Goal: Use online tool/utility: Use online tool/utility

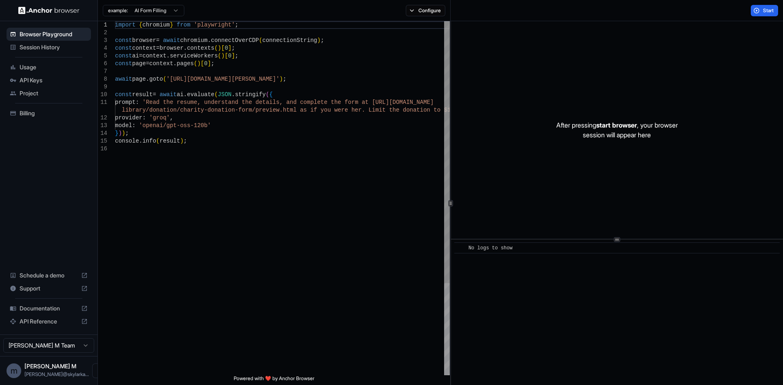
click at [449, 199] on div "1 2 3 4 5 6 7 8 9 10 11 12 13 14 15 16 import { chromium } from 'playwright' ; …" at bounding box center [440, 203] width 685 height 364
click at [159, 11] on html "Browser Playground Session History Usage API Keys Project Billing Schedule a de…" at bounding box center [391, 192] width 783 height 385
click at [161, 10] on html "Browser Playground Session History Usage API Keys Project Billing Schedule a de…" at bounding box center [391, 192] width 783 height 385
click at [85, 347] on html "Browser Playground Session History Usage API Keys Project Billing Schedule a de…" at bounding box center [391, 192] width 783 height 385
drag, startPoint x: 85, startPoint y: 347, endPoint x: 95, endPoint y: 344, distance: 10.7
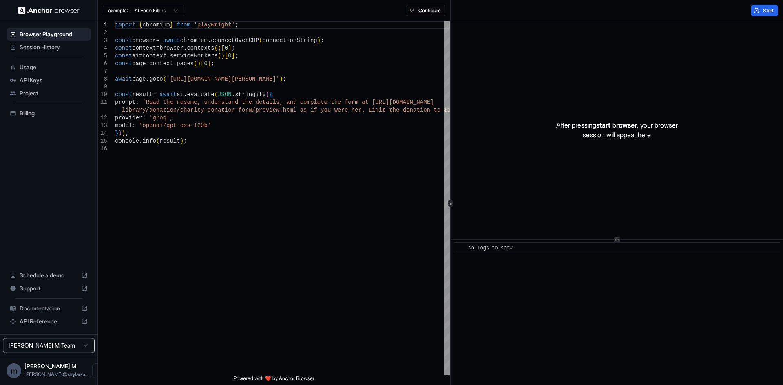
click at [85, 348] on html "Browser Playground Session History Usage API Keys Project Billing Schedule a de…" at bounding box center [391, 192] width 783 height 385
click at [323, 269] on div "import { chromium } from 'playwright' ; const browser = await chromium . connec…" at bounding box center [282, 260] width 335 height 478
click at [612, 141] on div "After pressing start browser , your browser session will appear here" at bounding box center [617, 130] width 332 height 218
click at [496, 249] on span "No logs to show" at bounding box center [491, 249] width 44 height 6
click at [171, 232] on div "import { chromium } from 'playwright' ; const browser = await chromium . connec…" at bounding box center [282, 260] width 335 height 478
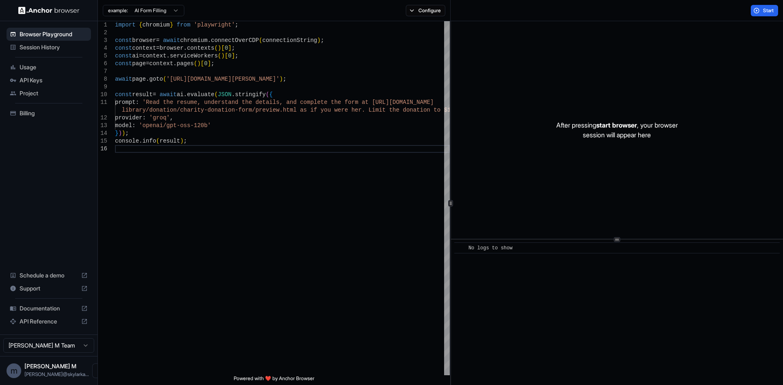
click at [159, 13] on html "Browser Playground Session History Usage API Keys Project Billing Schedule a de…" at bounding box center [391, 192] width 783 height 385
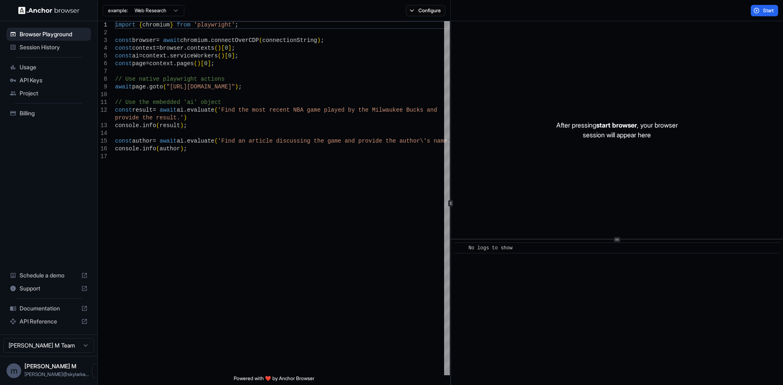
click at [159, 14] on html "Browser Playground Session History Usage API Keys Project Billing Schedule a de…" at bounding box center [391, 192] width 783 height 385
click at [156, 20] on div "AI Form Filling Web Research Structured data Buyer Intent OpenAI CUA" at bounding box center [144, 48] width 82 height 60
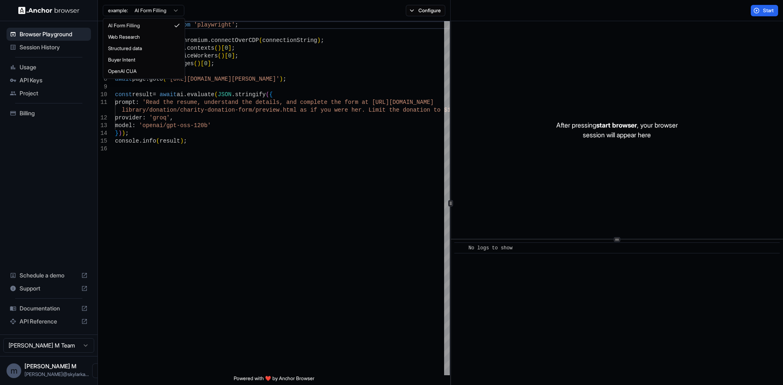
click at [159, 11] on html "Browser Playground Session History Usage API Keys Project Billing Schedule a de…" at bounding box center [391, 192] width 783 height 385
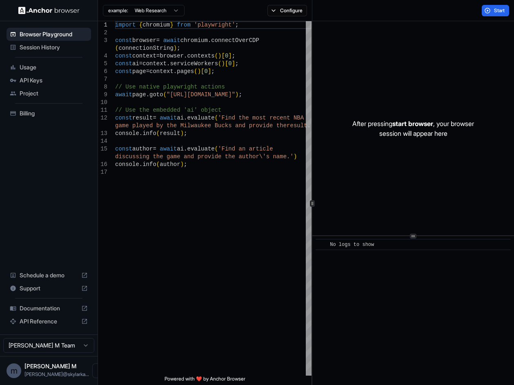
click at [416, 238] on div "After pressing start browser , your browser session will appear here ​ No logs …" at bounding box center [412, 203] width 201 height 364
click at [452, 137] on p "After pressing start browser , your browser session will appear here" at bounding box center [413, 129] width 122 height 20
click at [441, 124] on p "After pressing start browser , your browser session will appear here" at bounding box center [413, 129] width 122 height 20
click at [491, 9] on button "Start" at bounding box center [494, 10] width 27 height 11
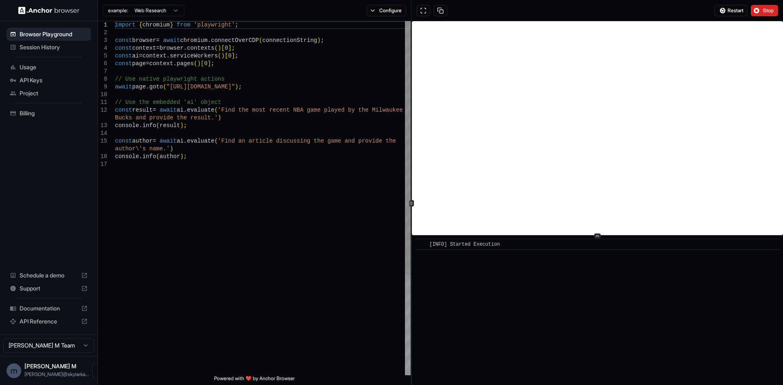
click at [412, 201] on div at bounding box center [411, 203] width 5 height 7
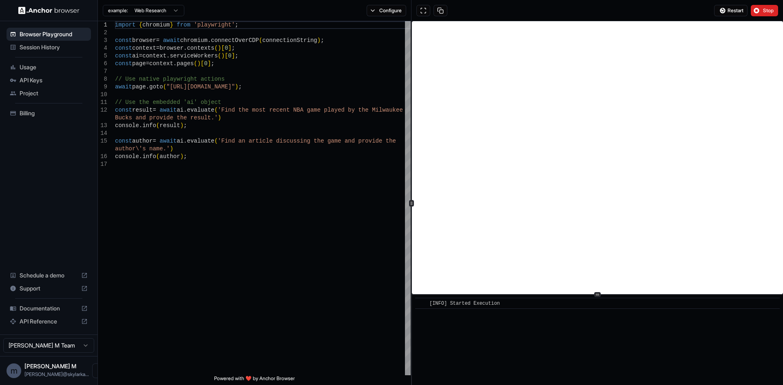
click at [598, 296] on icon at bounding box center [597, 295] width 4 height 4
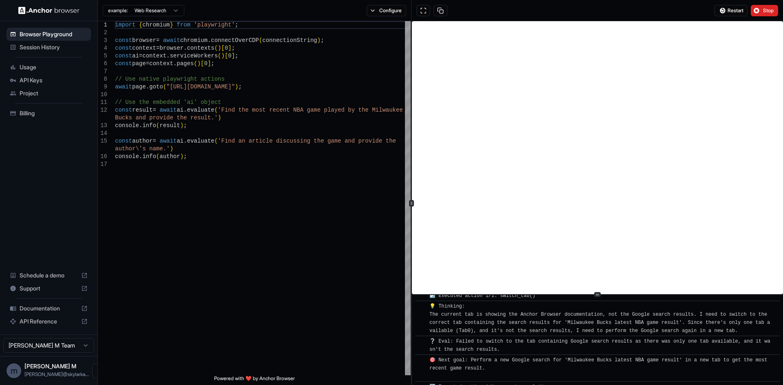
scroll to position [168, 0]
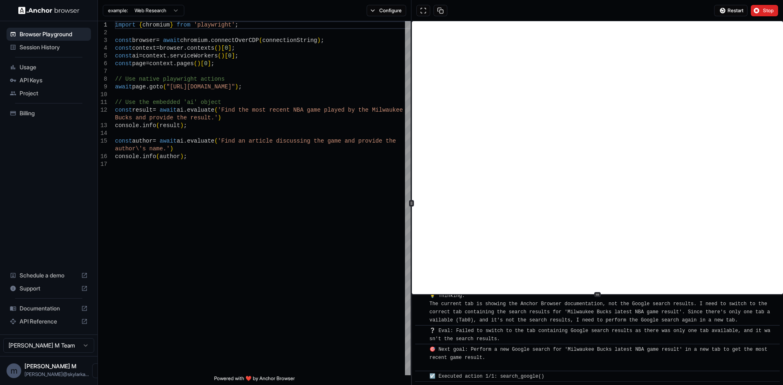
click at [596, 296] on icon at bounding box center [597, 295] width 4 height 4
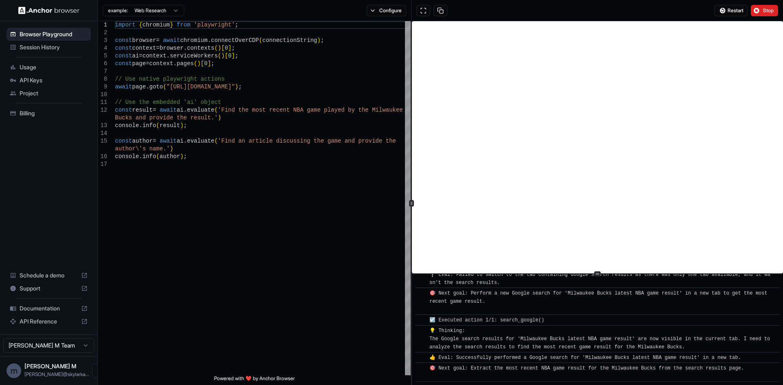
click at [597, 274] on icon at bounding box center [597, 274] width 4 height 4
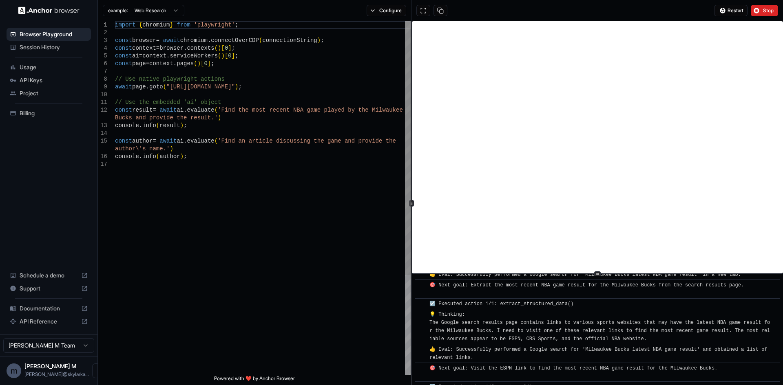
scroll to position [298, 0]
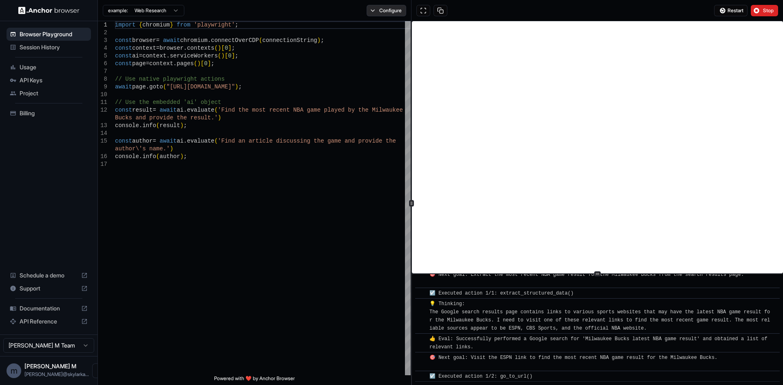
click at [378, 9] on button "Configure" at bounding box center [387, 10] width 40 height 11
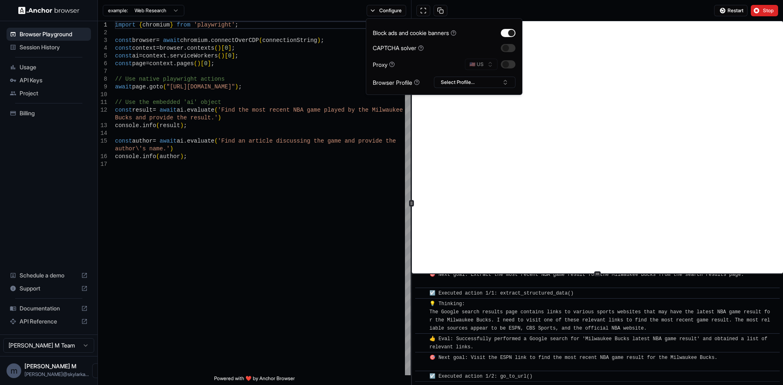
scroll to position [308, 0]
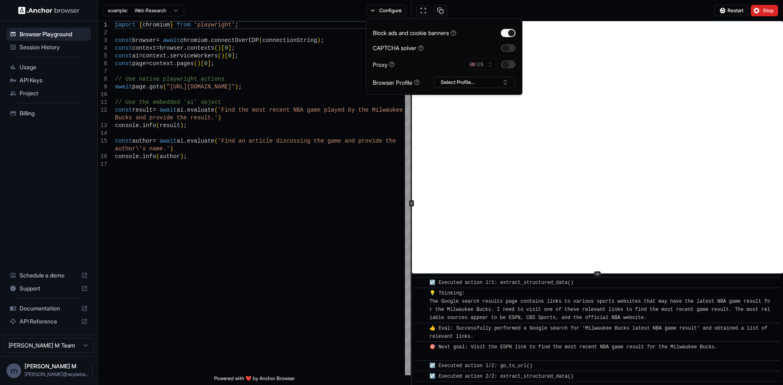
click at [346, 10] on div "example: Web Research Configure" at bounding box center [255, 10] width 314 height 21
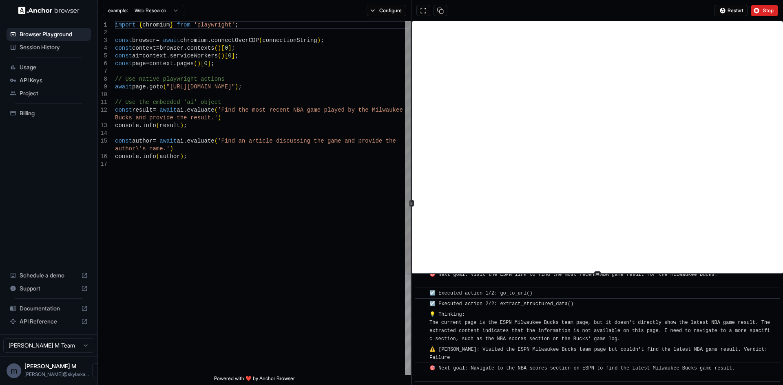
scroll to position [392, 0]
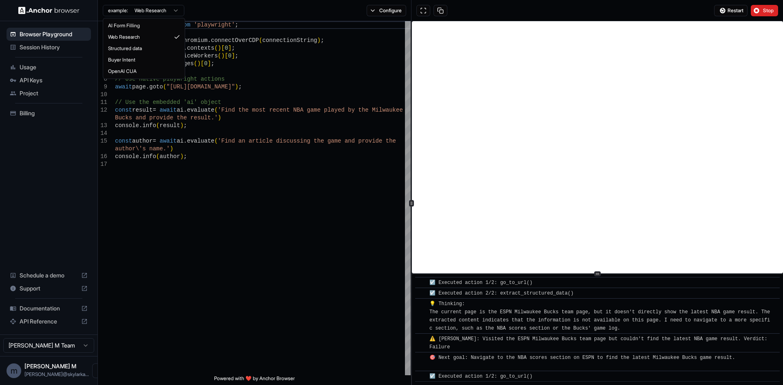
click at [162, 11] on html "Browser Playground Session History Usage API Keys Project Billing Schedule a de…" at bounding box center [391, 192] width 783 height 385
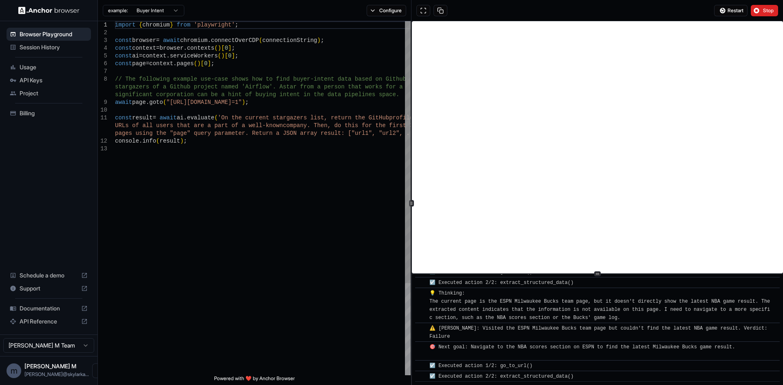
scroll to position [0, 0]
click at [199, 148] on div "import { chromium } from 'playwright' ; const browser = await chromium . connec…" at bounding box center [263, 260] width 296 height 478
click at [145, 10] on html "Browser Playground Session History Usage API Keys Project Billing Schedule a de…" at bounding box center [391, 192] width 783 height 385
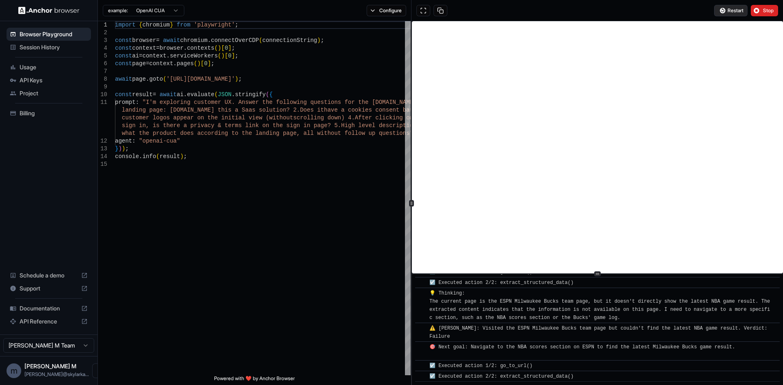
click at [724, 10] on button "Restart" at bounding box center [730, 10] width 33 height 11
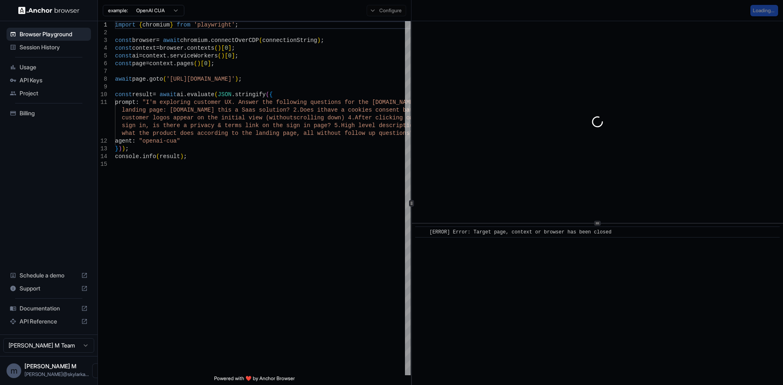
click at [597, 226] on div at bounding box center [597, 223] width 7 height 5
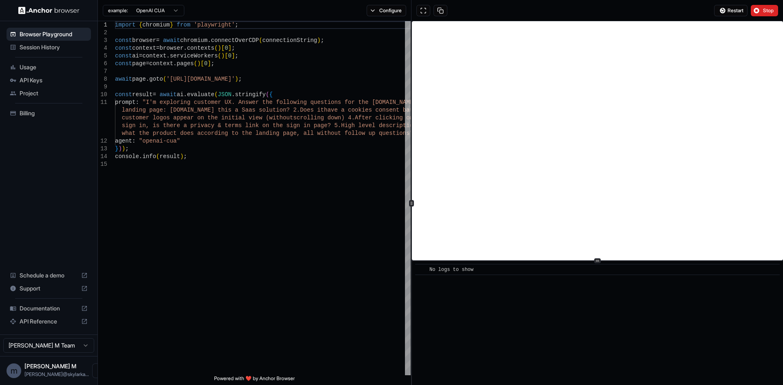
click at [599, 261] on icon at bounding box center [597, 261] width 4 height 4
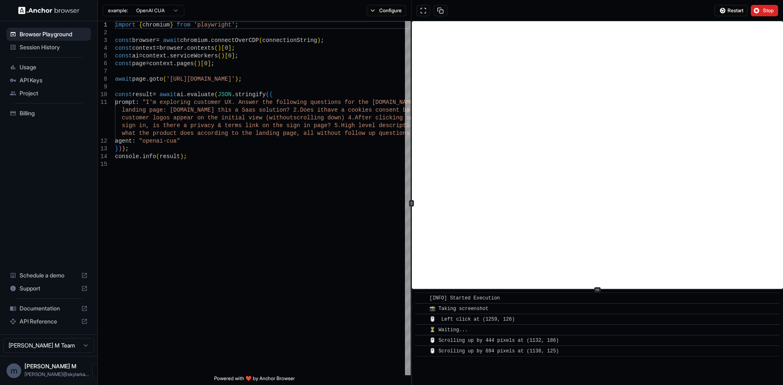
click at [592, 290] on div at bounding box center [597, 290] width 371 height 0
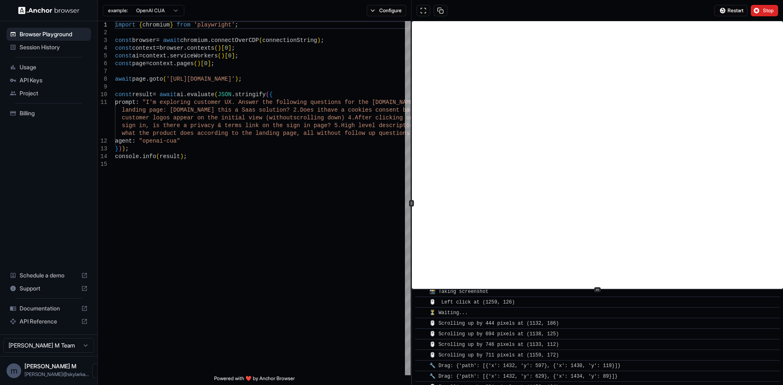
scroll to position [28, 0]
click at [766, 13] on span "Stop" at bounding box center [768, 10] width 11 height 7
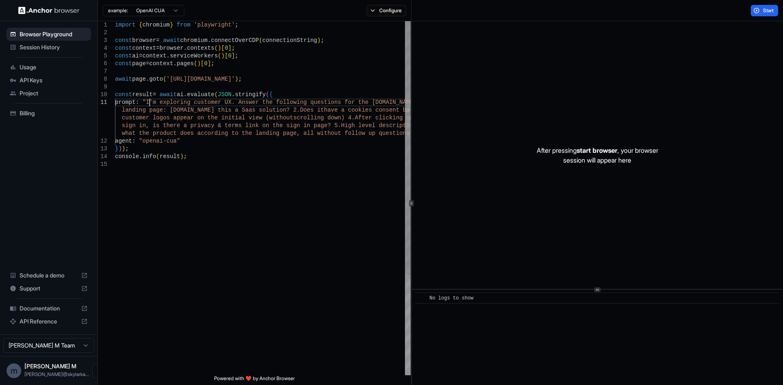
scroll to position [0, 0]
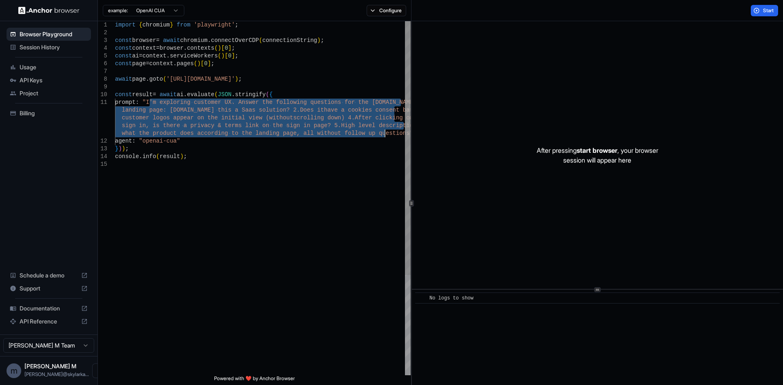
drag, startPoint x: 150, startPoint y: 100, endPoint x: 385, endPoint y: 131, distance: 237.4
click at [385, 131] on div "import { chromium } from 'playwright' ; const browser = await chromium . connec…" at bounding box center [263, 268] width 296 height 494
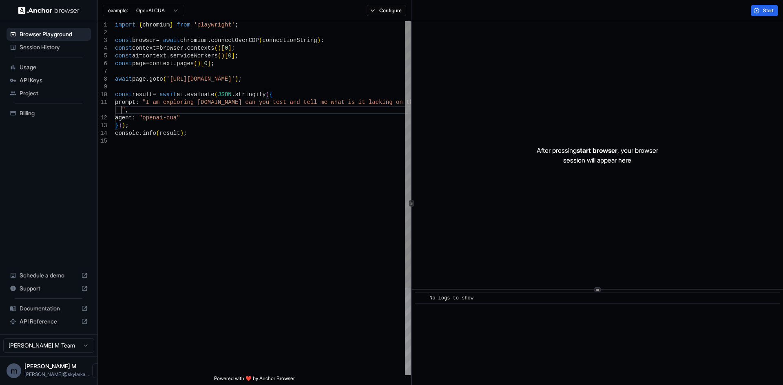
scroll to position [8, 0]
type textarea "**********"
drag, startPoint x: 748, startPoint y: 16, endPoint x: 752, endPoint y: 15, distance: 4.3
click at [749, 16] on div "Start" at bounding box center [764, 10] width 37 height 11
click at [753, 13] on button "Start" at bounding box center [764, 10] width 27 height 11
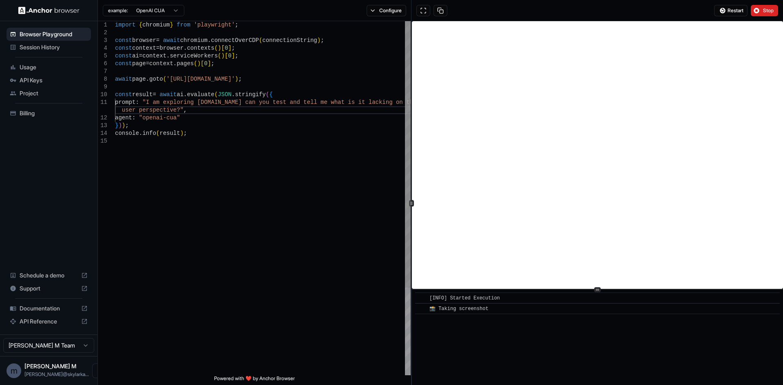
click at [363, 210] on div "import { chromium } from 'playwright' ; const browser = await chromium . connec…" at bounding box center [263, 256] width 296 height 471
